Goal: Task Accomplishment & Management: Manage account settings

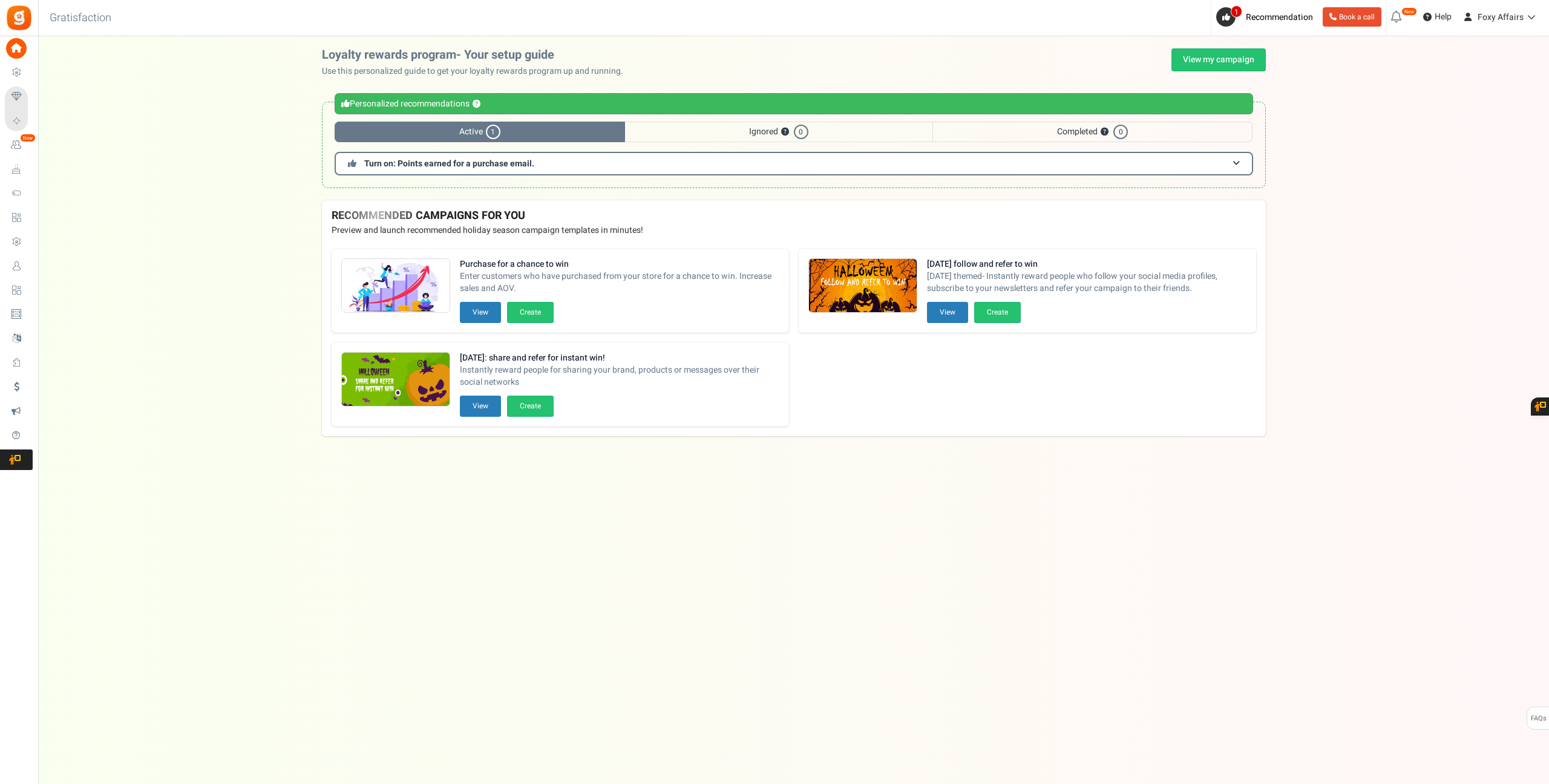
drag, startPoint x: 1276, startPoint y: 54, endPoint x: 1209, endPoint y: 79, distance: 71.5
click at [1261, 62] on div "Loyalty rewards program- Your setup guide Use this personalized guide to get yo…" at bounding box center [793, 63] width 968 height 29
click at [1212, 63] on link "View my campaign" at bounding box center [1218, 59] width 95 height 23
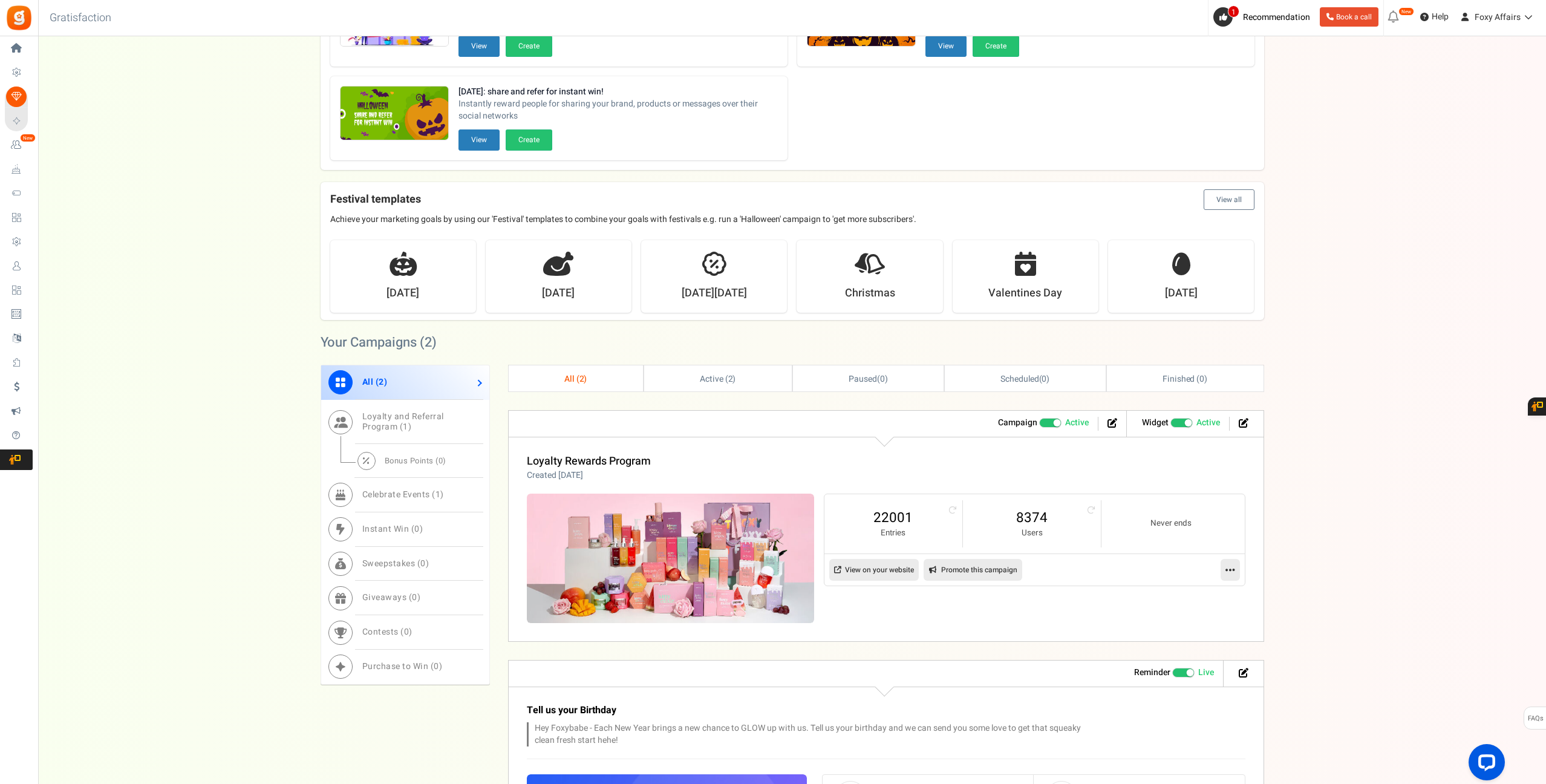
scroll to position [150, 0]
click at [1036, 516] on link "8374" at bounding box center [1031, 516] width 114 height 19
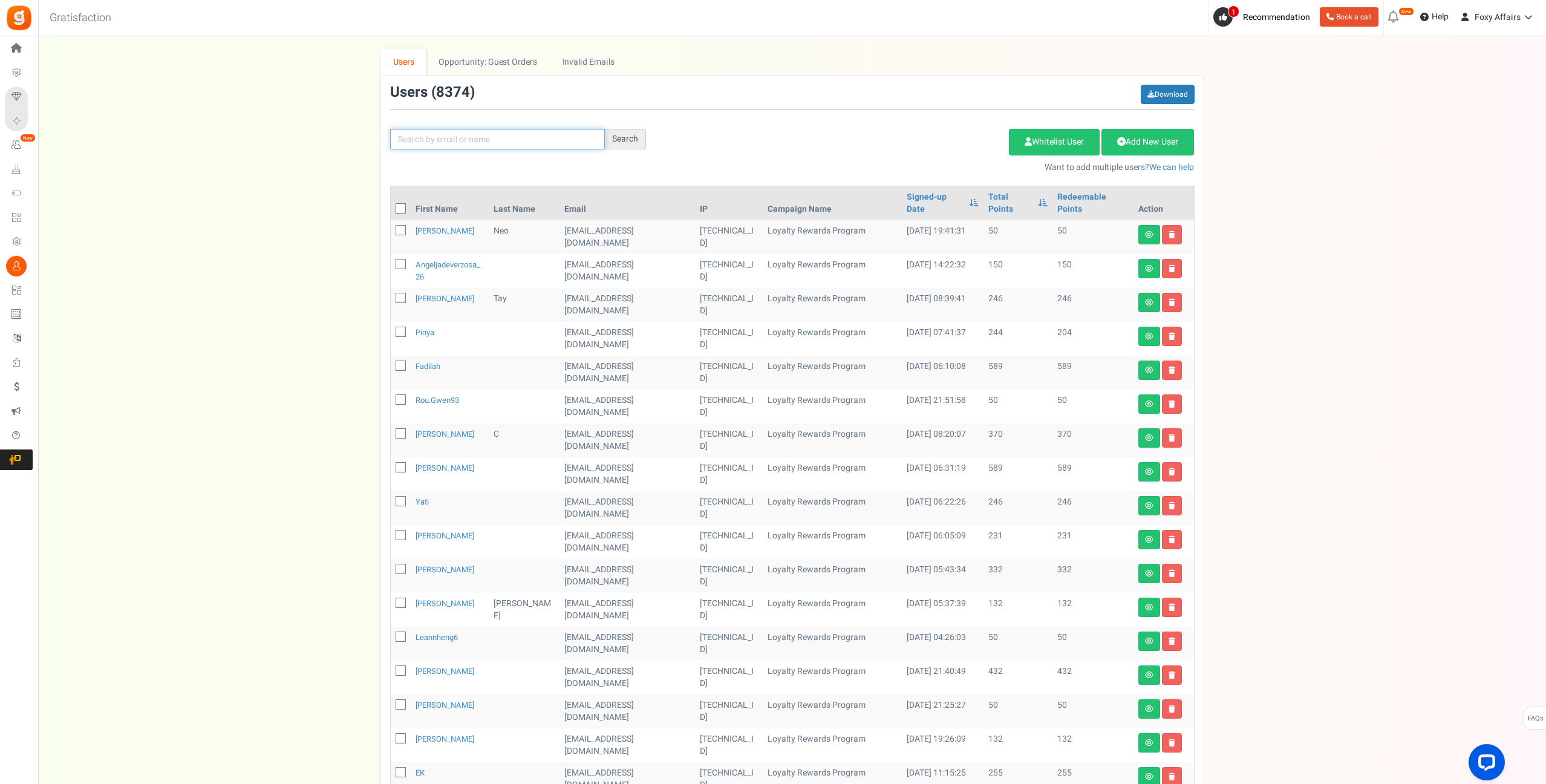
click at [520, 137] on input "text" at bounding box center [497, 139] width 215 height 21
paste input "[EMAIL_ADDRESS][DOMAIN_NAME]"
type input "[EMAIL_ADDRESS][DOMAIN_NAME]"
click at [609, 136] on div "Search" at bounding box center [626, 139] width 41 height 21
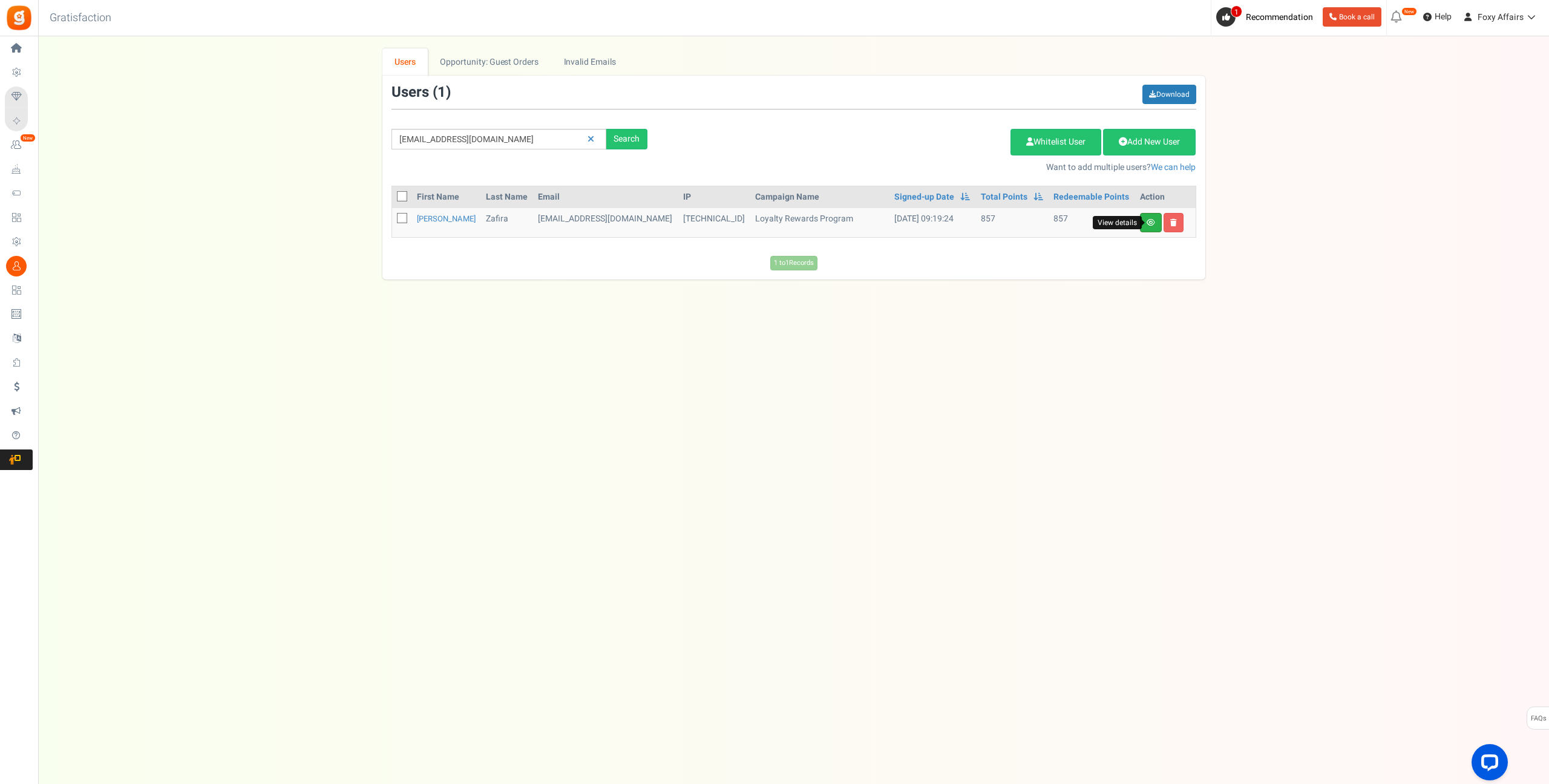
click at [1152, 222] on icon at bounding box center [1151, 222] width 9 height 7
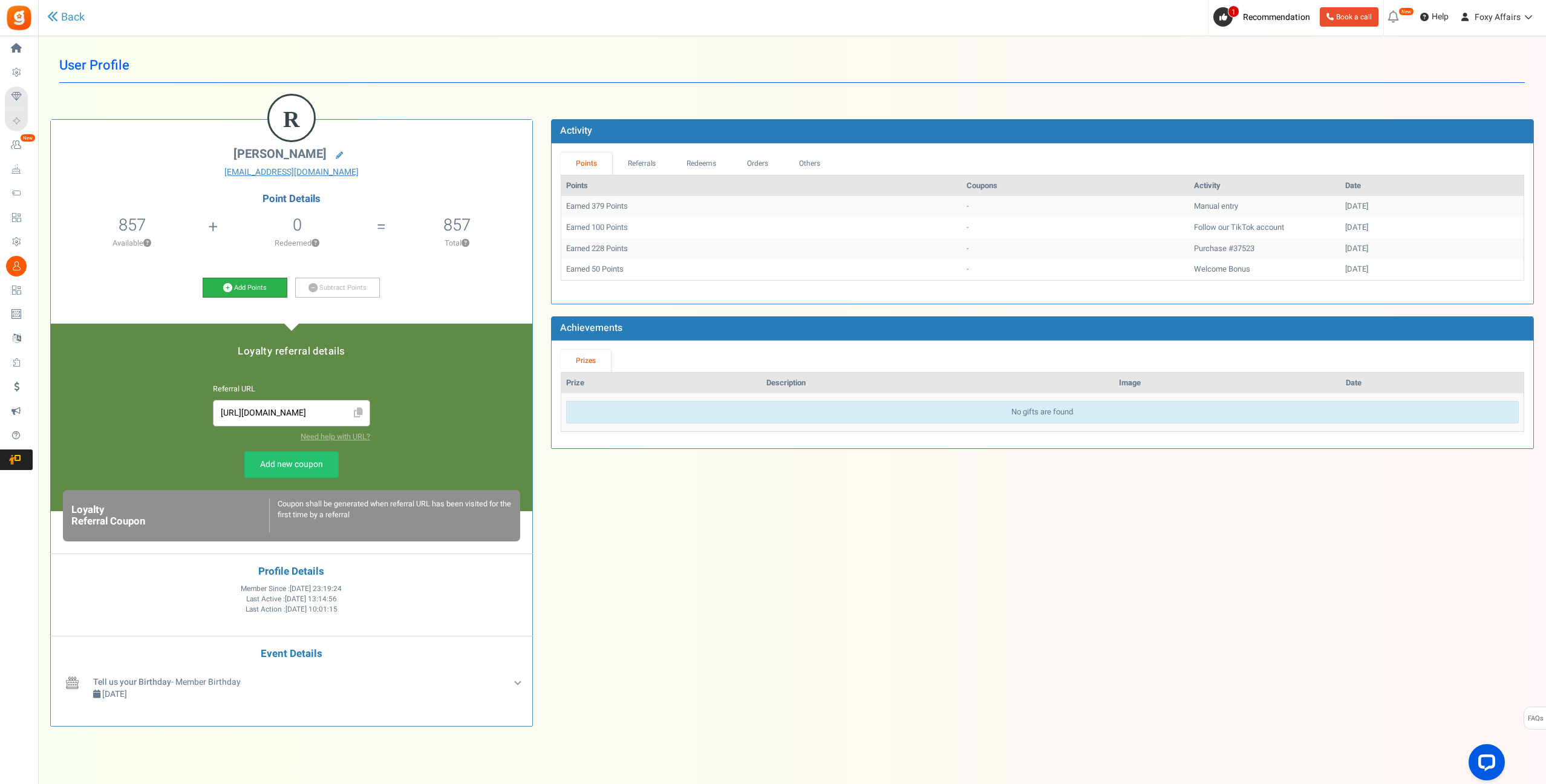
click at [226, 285] on icon at bounding box center [227, 287] width 9 height 9
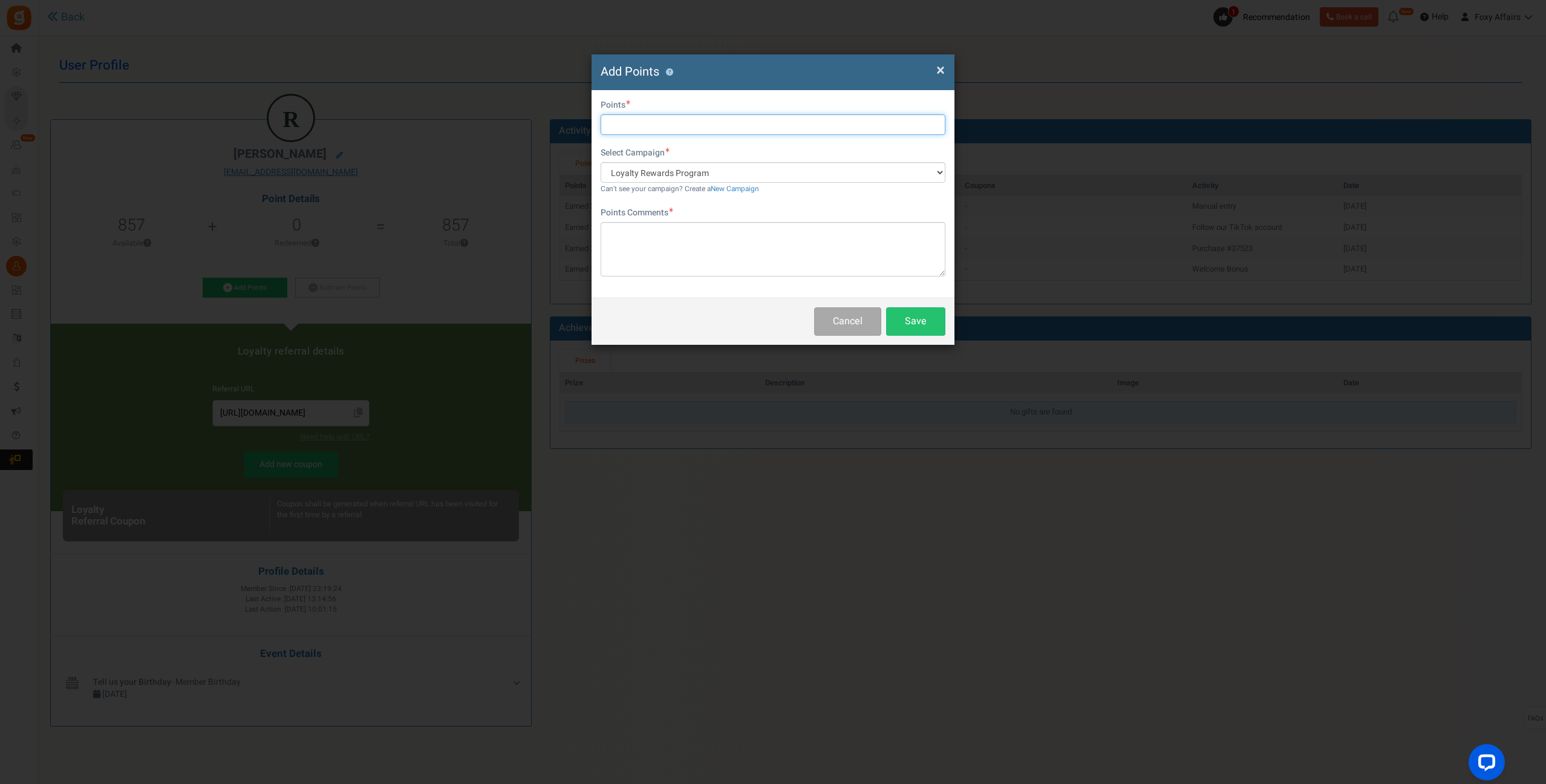
click at [715, 121] on input "text" at bounding box center [773, 125] width 345 height 21
click at [1130, 279] on div "× Close Add Points ? First Name Last Name Email [EMAIL_ADDRESS][DOMAIN_NAME] Do…" at bounding box center [773, 392] width 1546 height 784
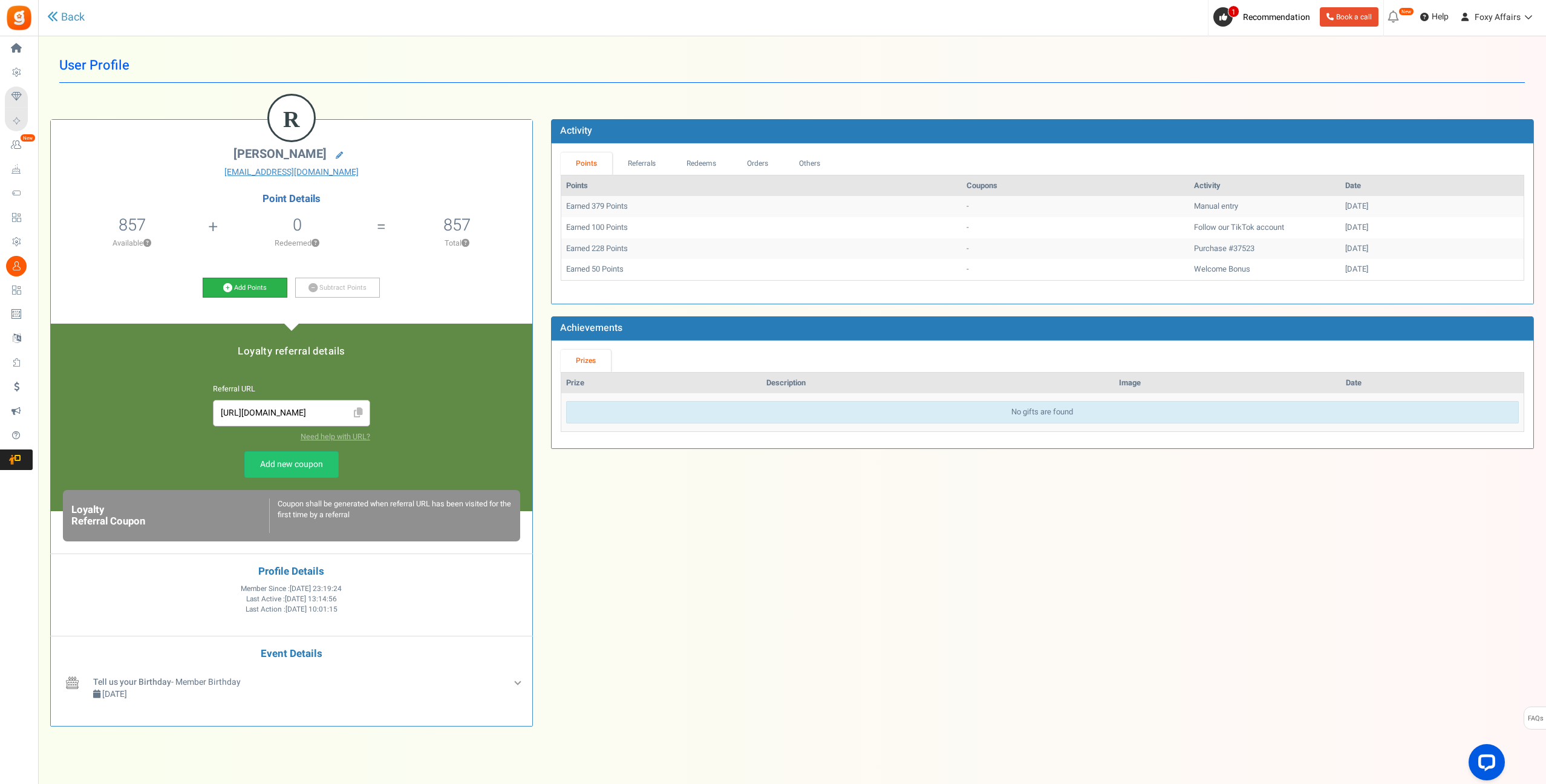
click at [227, 287] on icon at bounding box center [227, 287] width 9 height 9
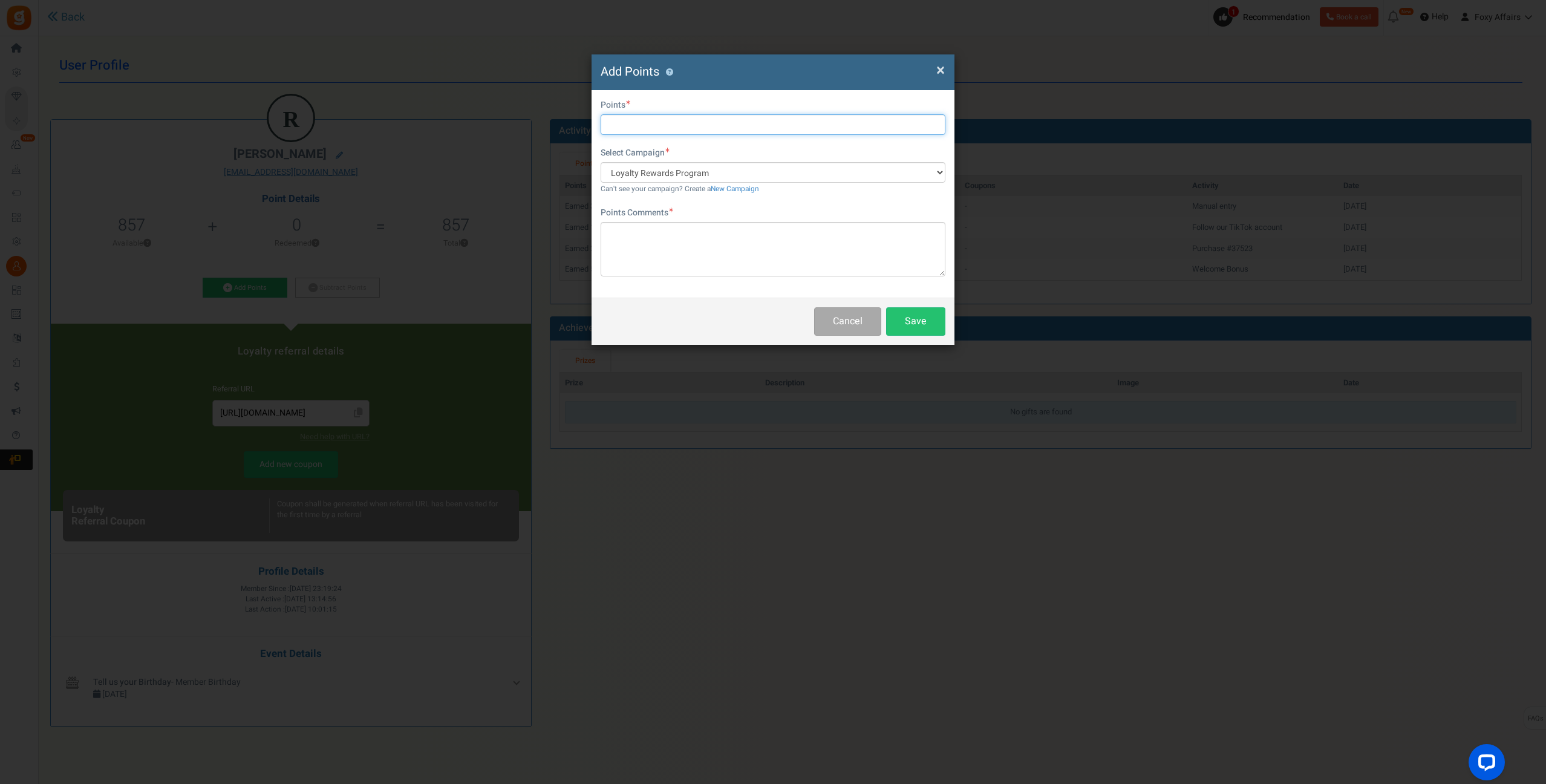
click at [671, 125] on input "text" at bounding box center [773, 125] width 345 height 21
type input "375"
click at [662, 231] on textarea at bounding box center [773, 249] width 345 height 54
type textarea "TikTok Order"
click at [922, 315] on button "Save" at bounding box center [915, 321] width 59 height 29
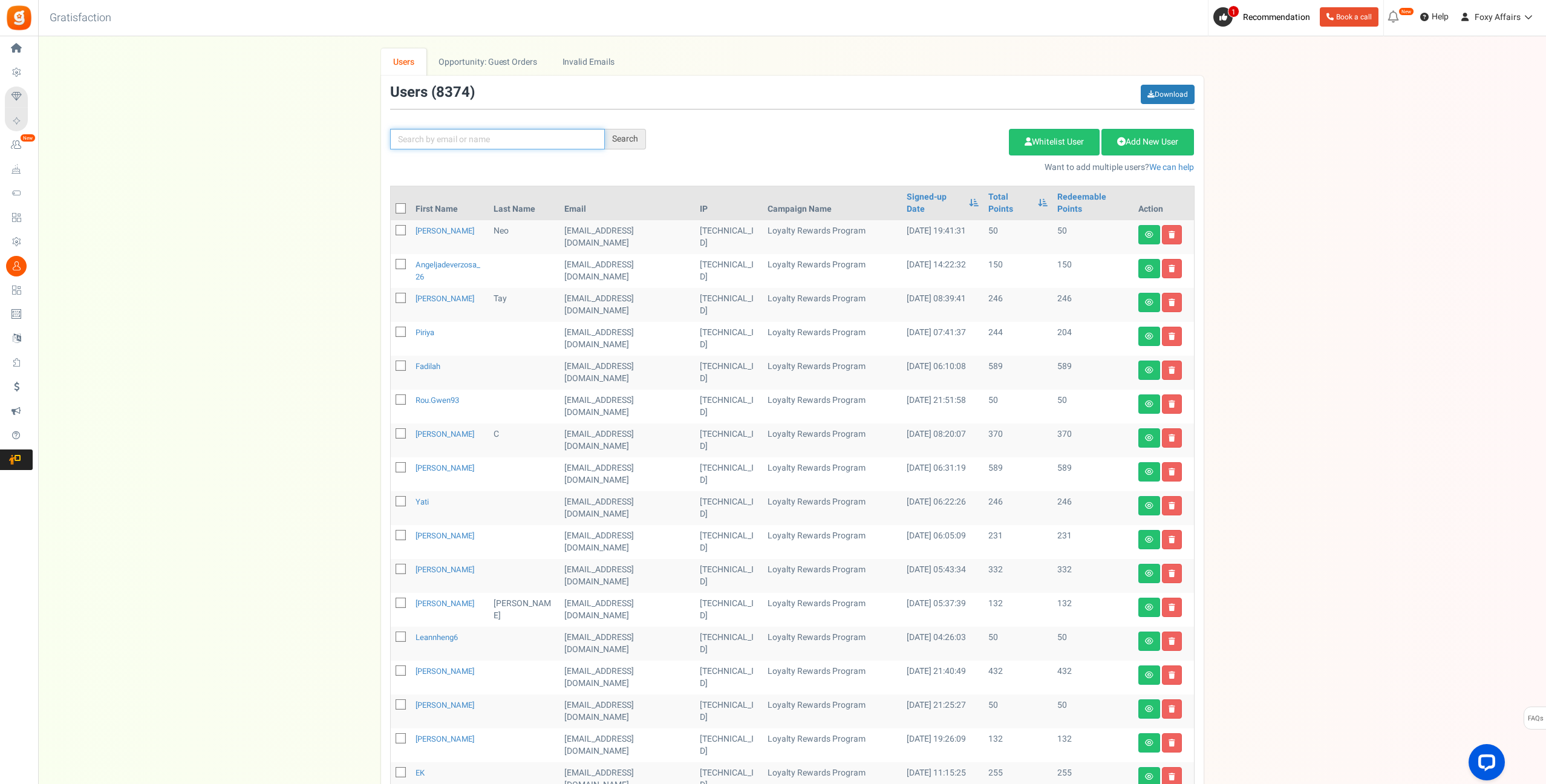
click at [442, 133] on input "text" at bounding box center [497, 139] width 215 height 21
paste input "[EMAIL_ADDRESS][DOMAIN_NAME]"
type input "[EMAIL_ADDRESS][DOMAIN_NAME]"
click at [634, 135] on div "Search" at bounding box center [626, 139] width 41 height 21
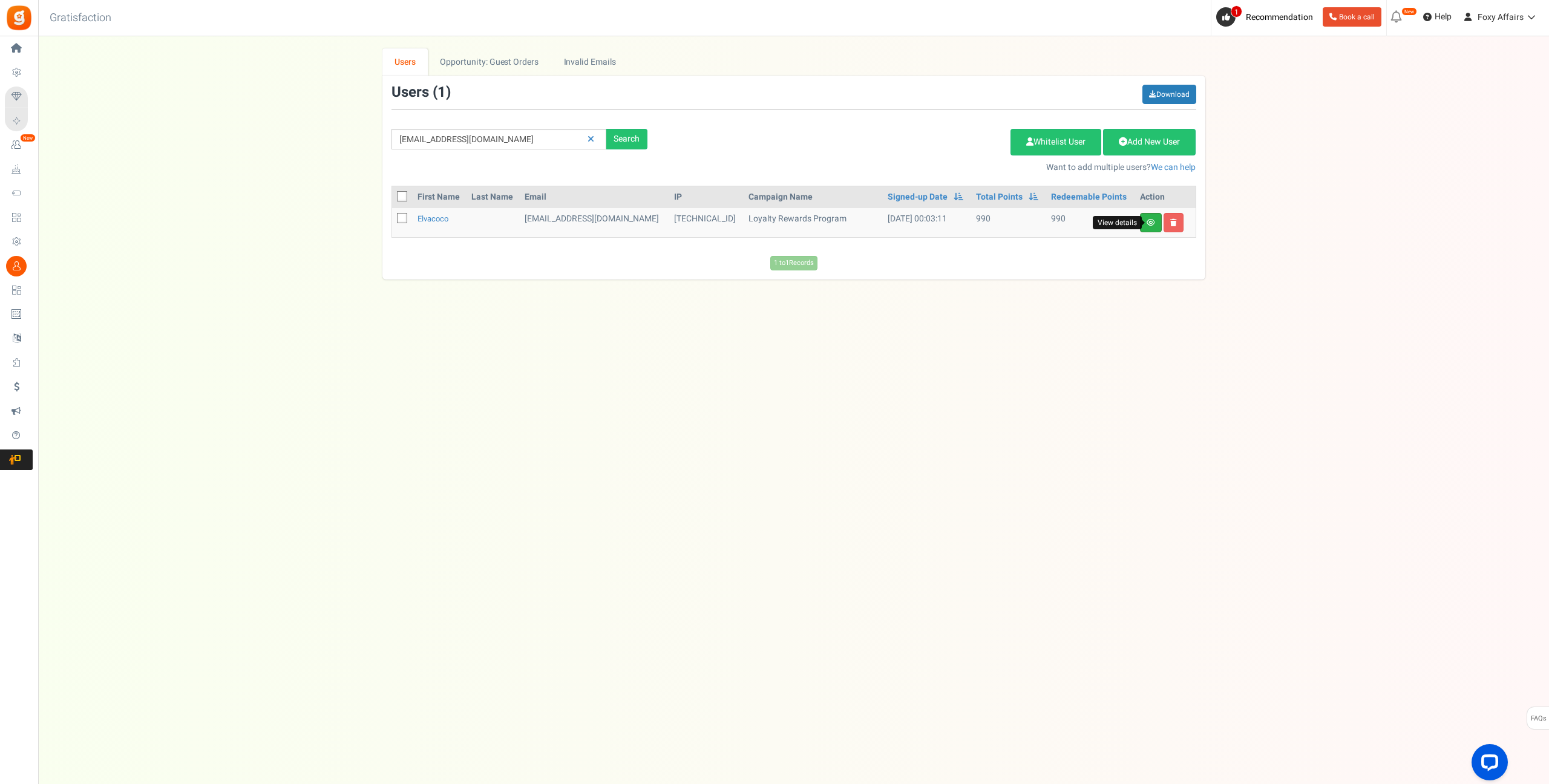
click at [1148, 220] on icon at bounding box center [1151, 222] width 9 height 7
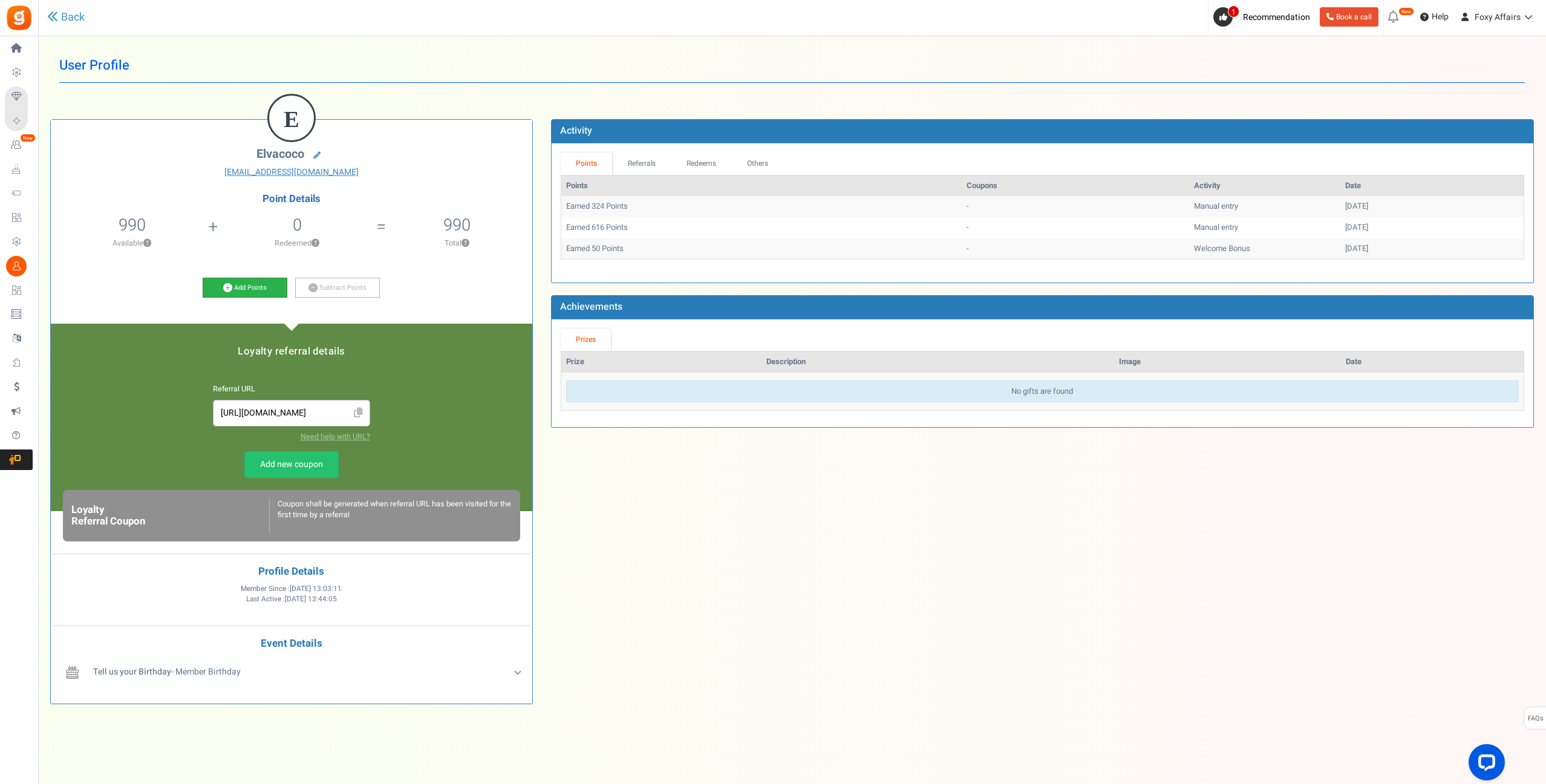
click at [229, 287] on icon at bounding box center [227, 287] width 9 height 9
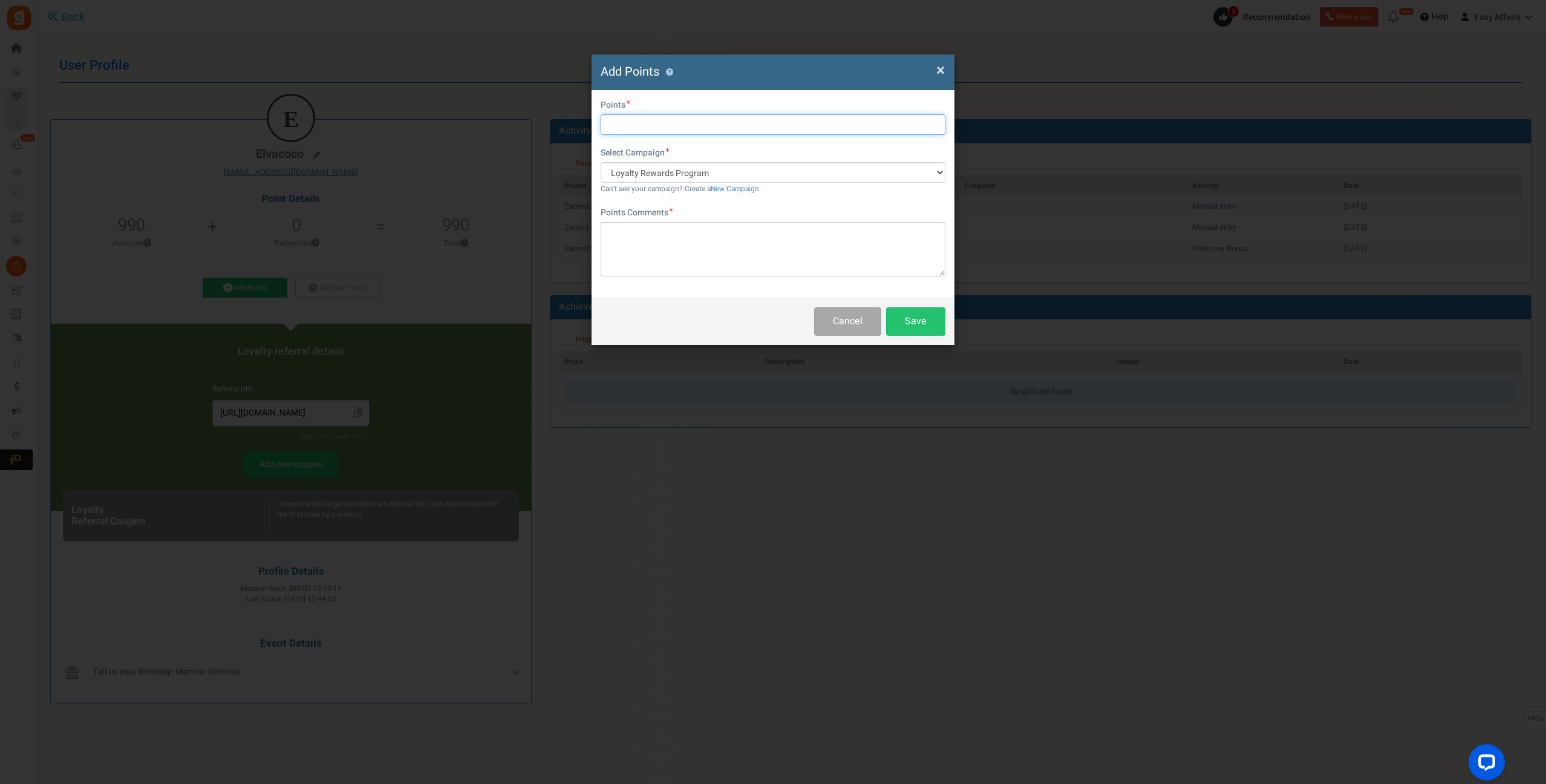
click at [733, 126] on input "text" at bounding box center [773, 125] width 345 height 21
type input "374"
type textarea "Shopee Order"
click at [919, 317] on button "Save" at bounding box center [915, 321] width 59 height 29
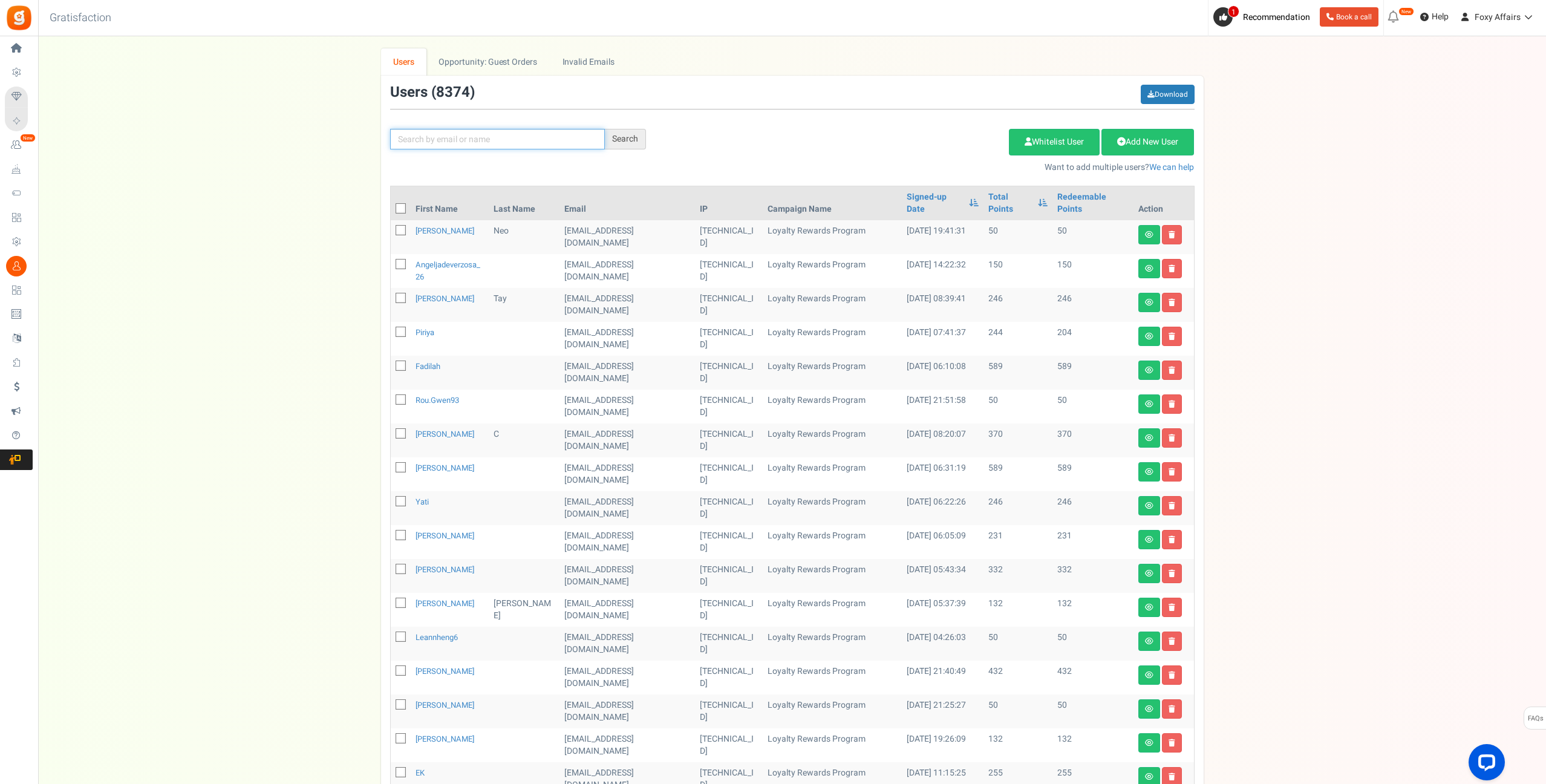
click at [457, 142] on input "text" at bounding box center [497, 139] width 215 height 21
paste input "[EMAIL_ADDRESS][DOMAIN_NAME]"
type input "[EMAIL_ADDRESS][DOMAIN_NAME]"
click at [629, 139] on div "Search" at bounding box center [626, 139] width 41 height 21
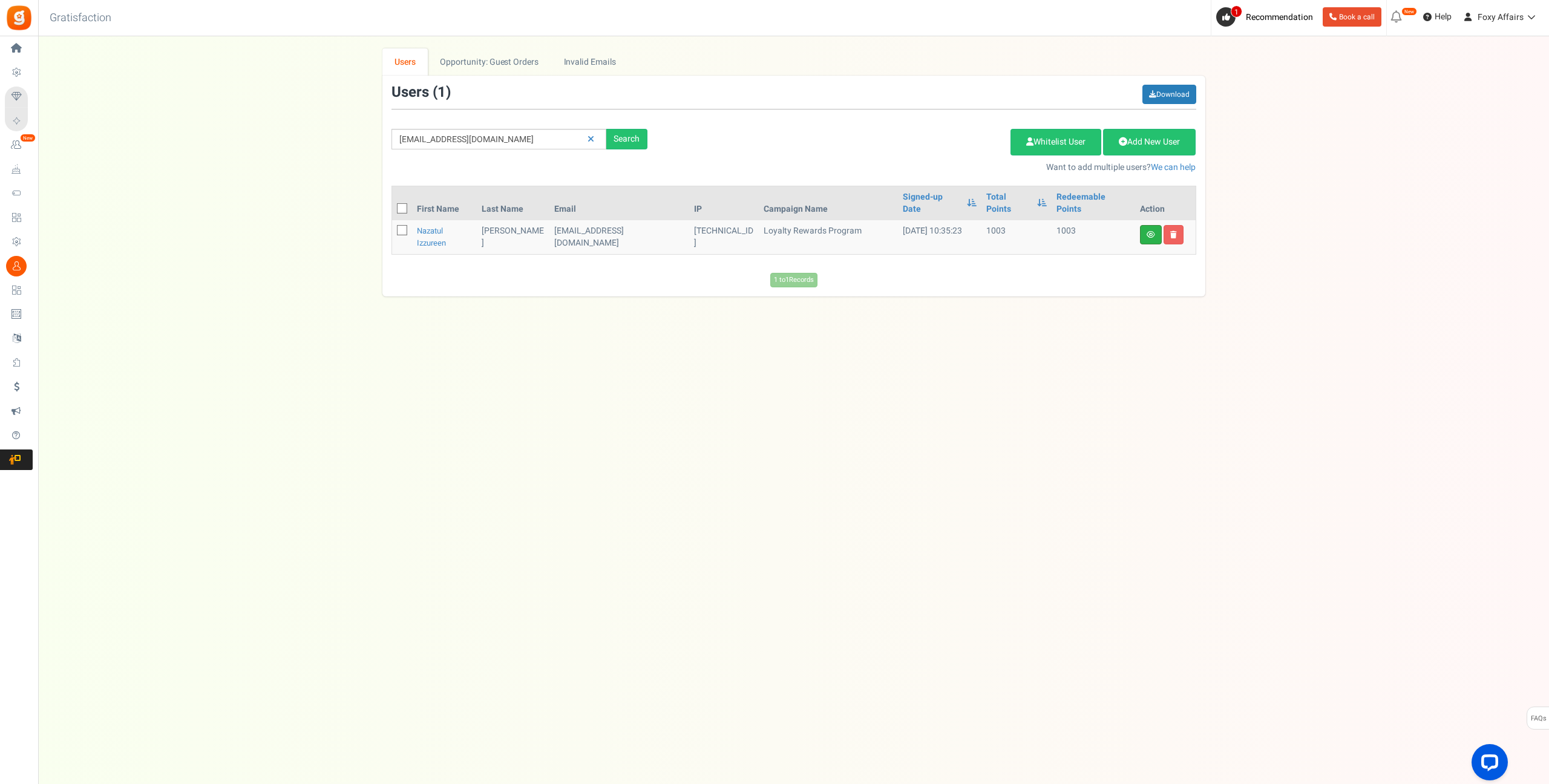
click at [1151, 231] on icon at bounding box center [1151, 235] width 9 height 7
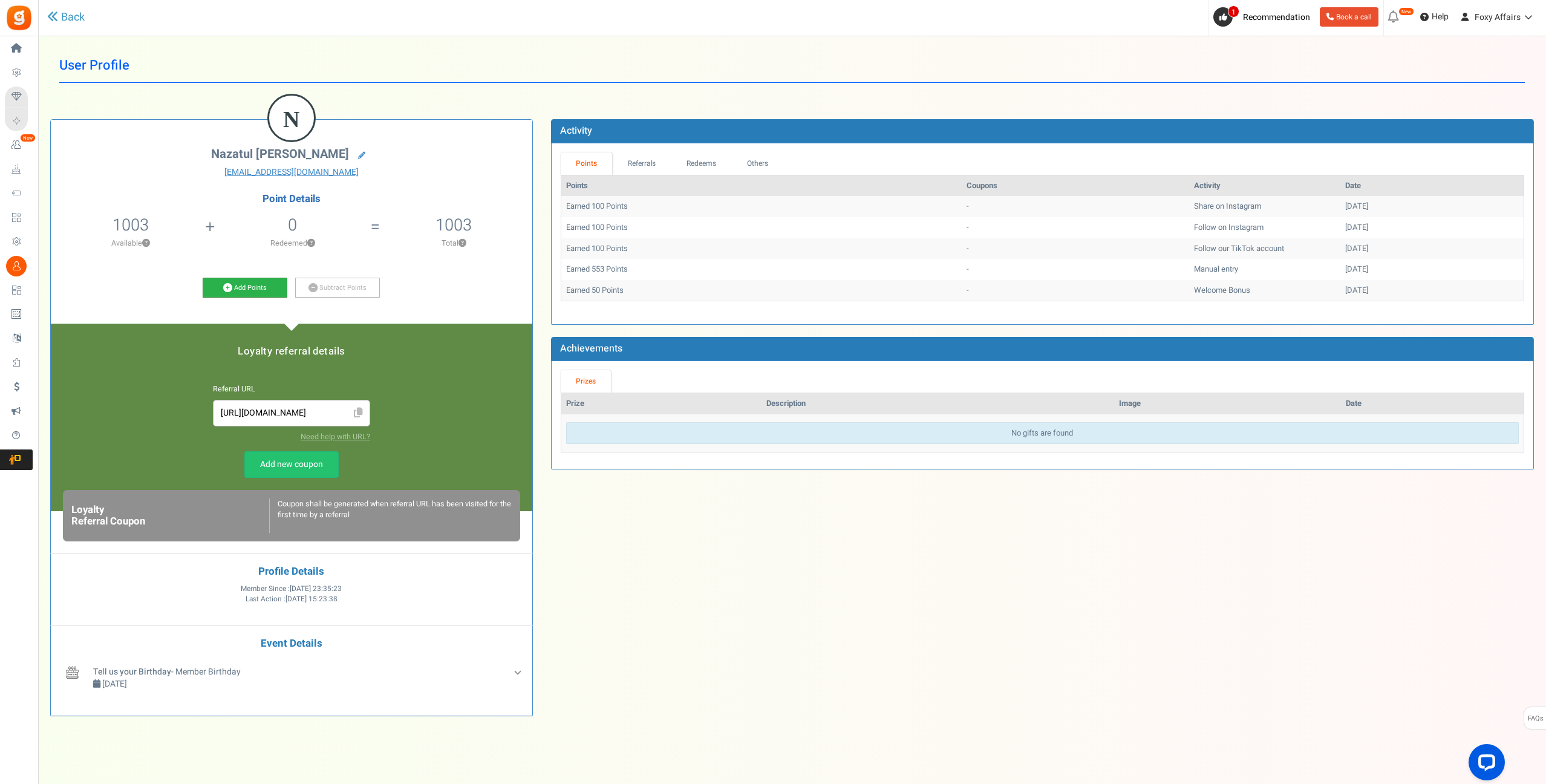
click at [223, 287] on icon at bounding box center [227, 287] width 9 height 9
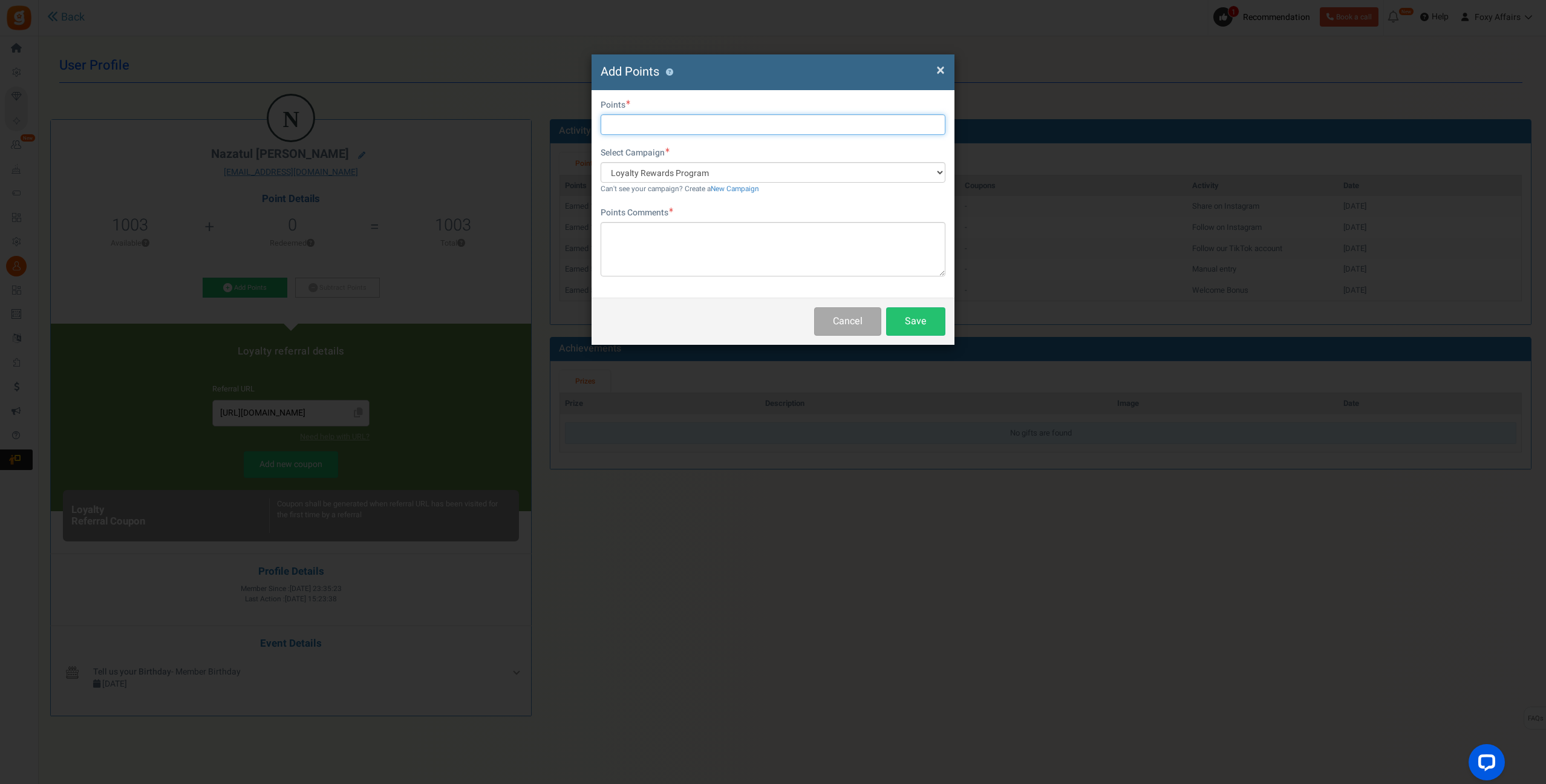
click at [742, 115] on input "text" at bounding box center [773, 125] width 345 height 21
type input "538"
click at [698, 247] on textarea at bounding box center [773, 249] width 345 height 54
type textarea "TikTok & Shopee Order"
click at [922, 319] on button "Save" at bounding box center [915, 321] width 59 height 29
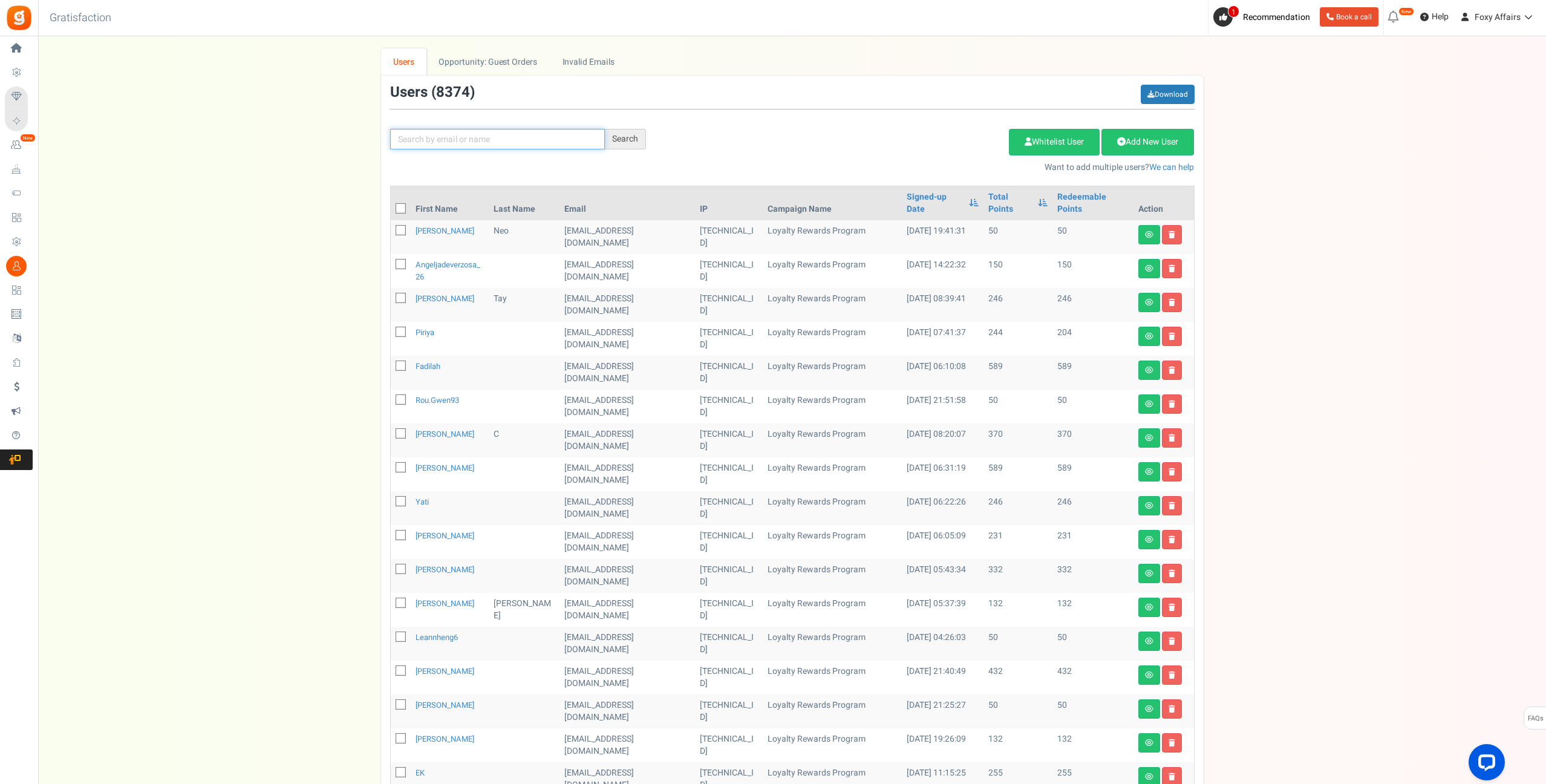
click at [549, 135] on input "text" at bounding box center [497, 139] width 215 height 21
paste input "[EMAIL_ADDRESS][DOMAIN_NAME]"
type input "[EMAIL_ADDRESS][DOMAIN_NAME]"
click at [640, 142] on div "Search" at bounding box center [626, 139] width 41 height 21
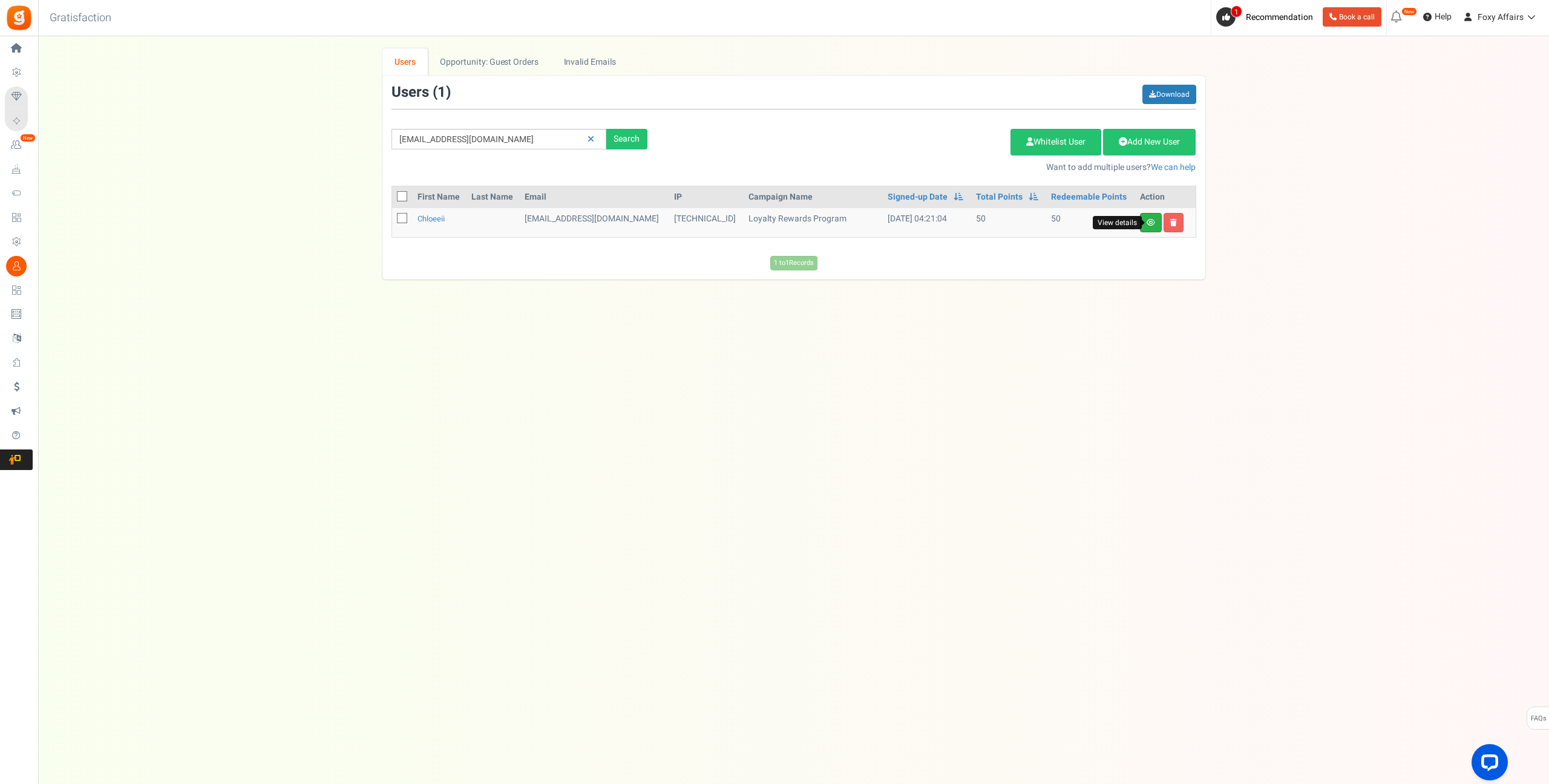
click at [1150, 224] on icon at bounding box center [1151, 222] width 9 height 7
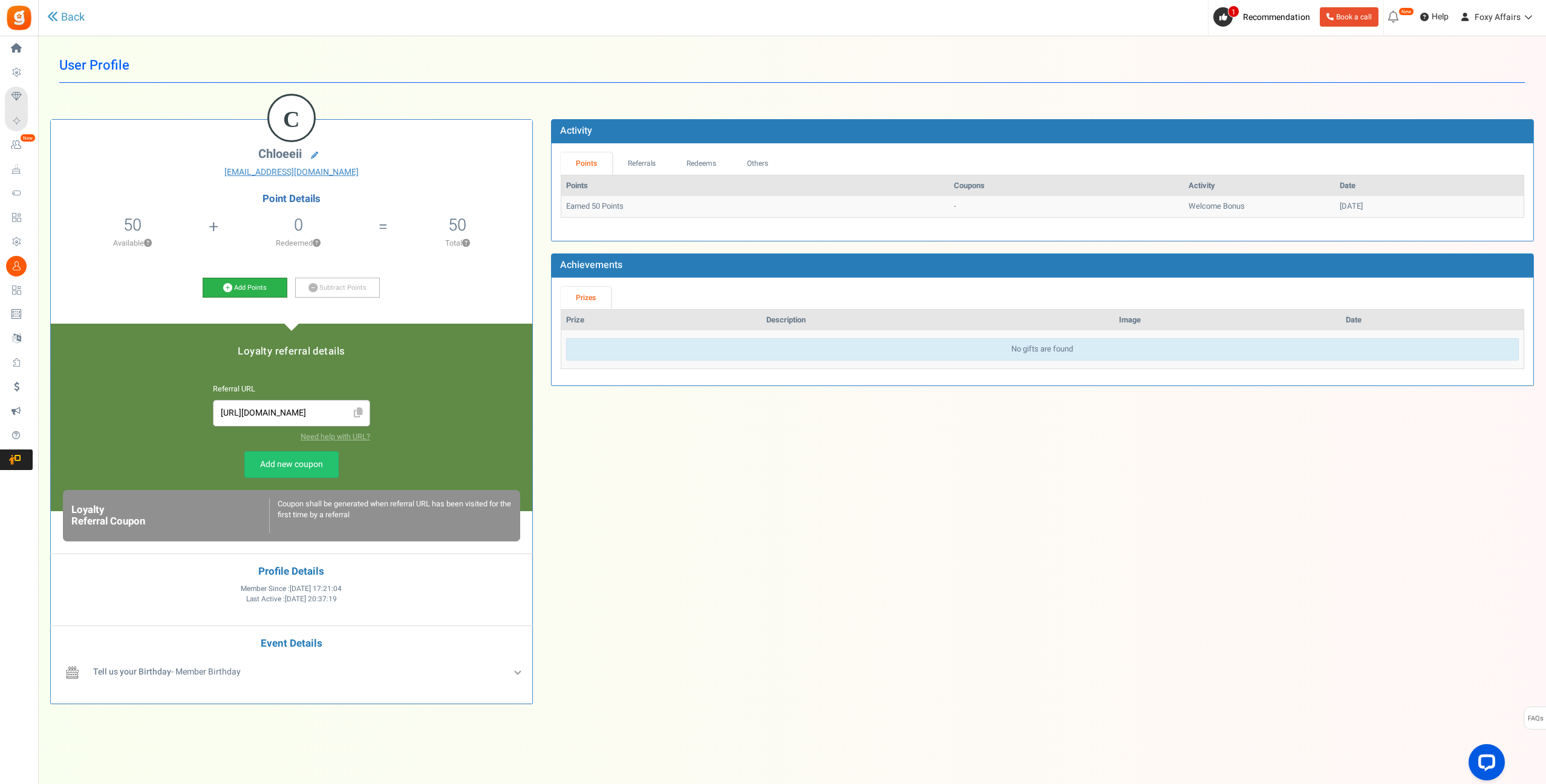
click at [228, 288] on icon at bounding box center [227, 287] width 9 height 9
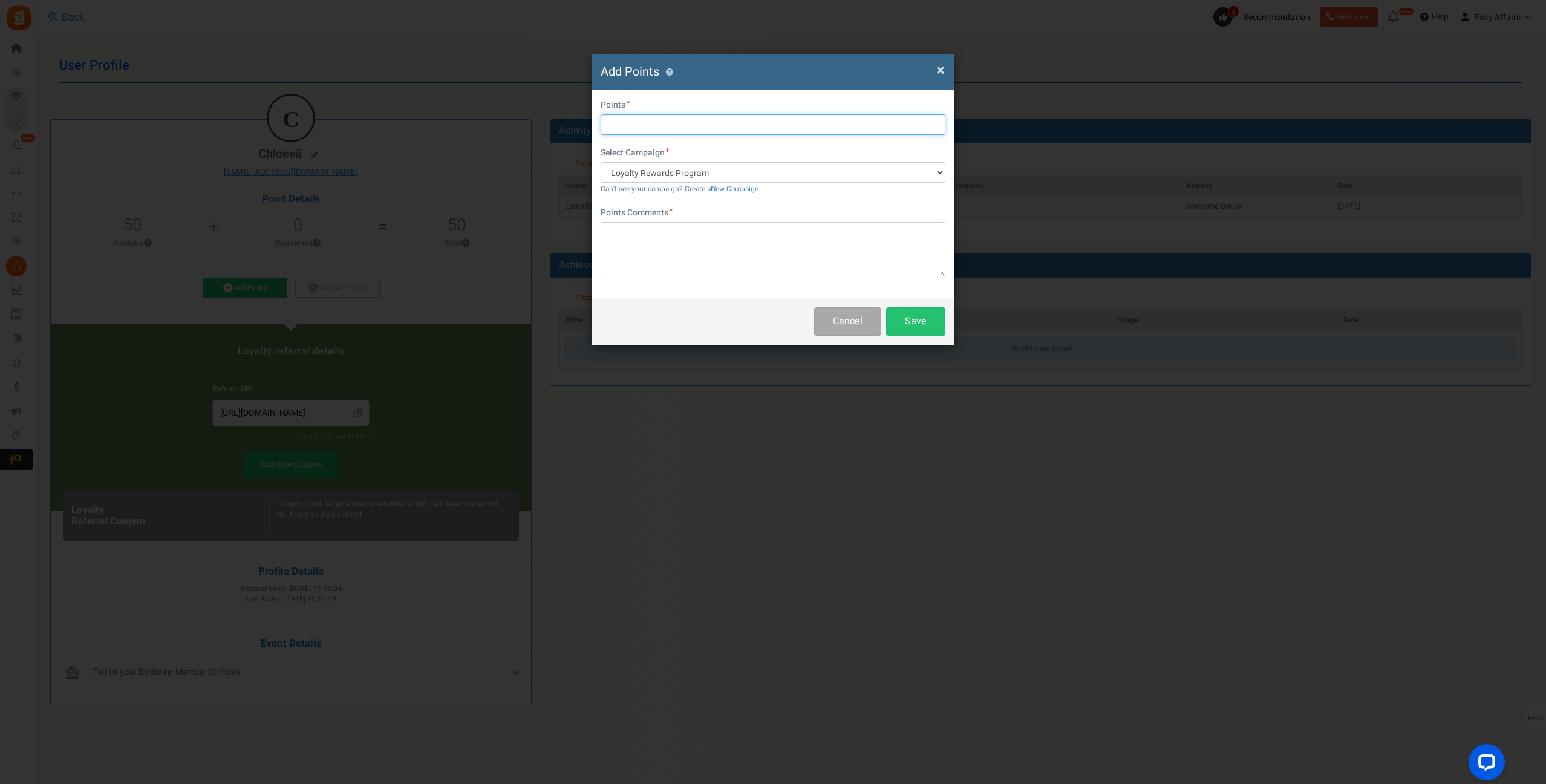
click at [660, 125] on input "text" at bounding box center [773, 125] width 345 height 21
type input "325"
click at [665, 243] on textarea at bounding box center [773, 249] width 345 height 54
type textarea "TikTok Order"
click at [904, 318] on button "Save" at bounding box center [915, 321] width 59 height 29
